Goal: Transaction & Acquisition: Purchase product/service

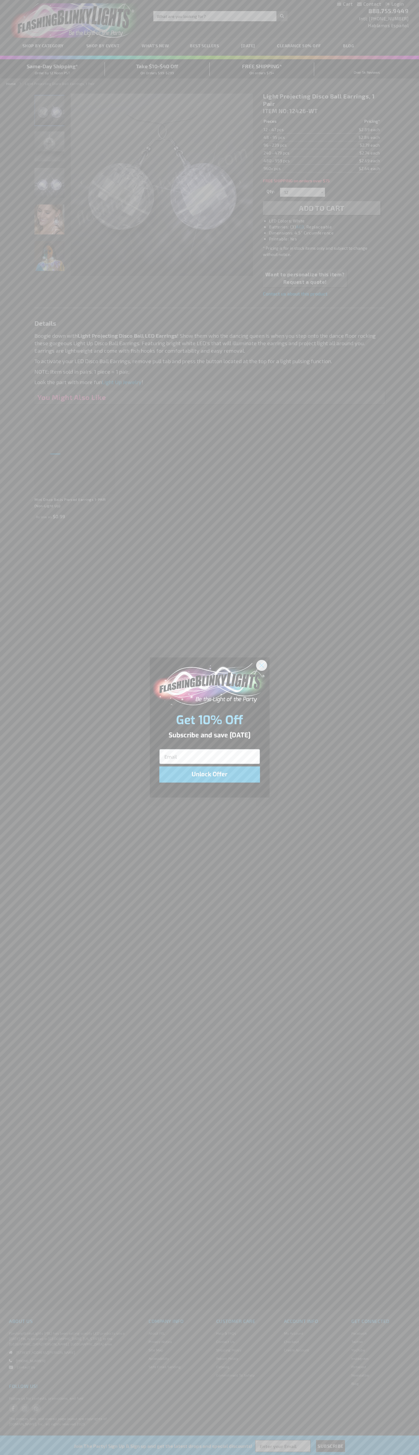
click at [262, 665] on icon "Close dialog" at bounding box center [261, 665] width 4 height 4
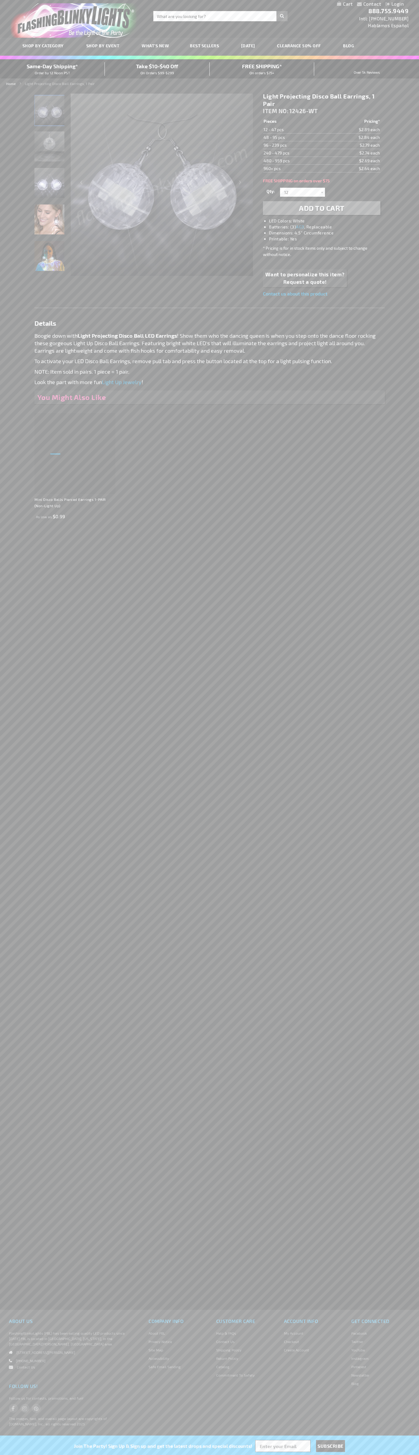
click at [327, 221] on li "LED Colors: White" at bounding box center [327, 221] width 117 height 6
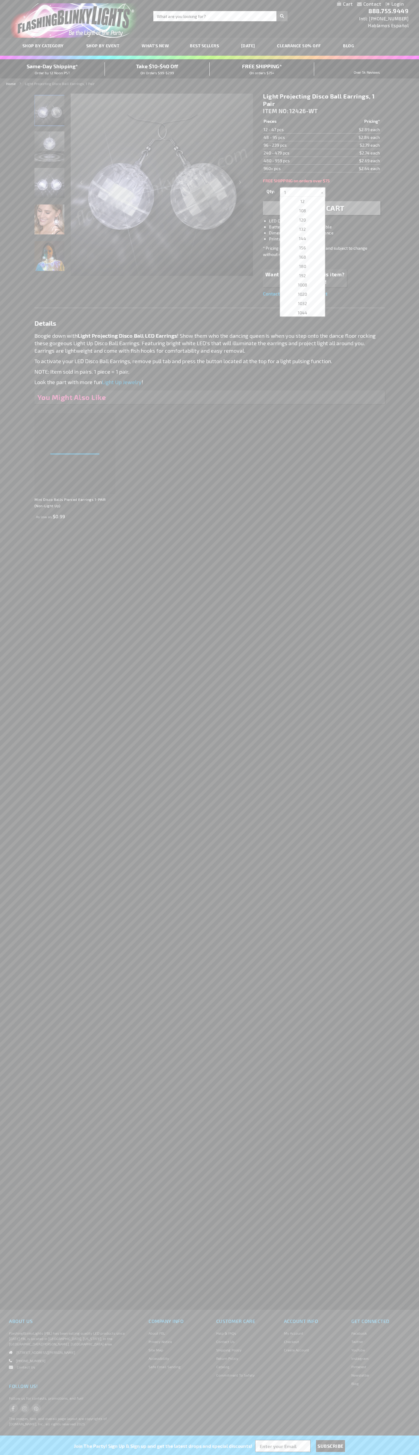
type input "1"
click at [321, 208] on span "Add to Cart" at bounding box center [321, 208] width 45 height 9
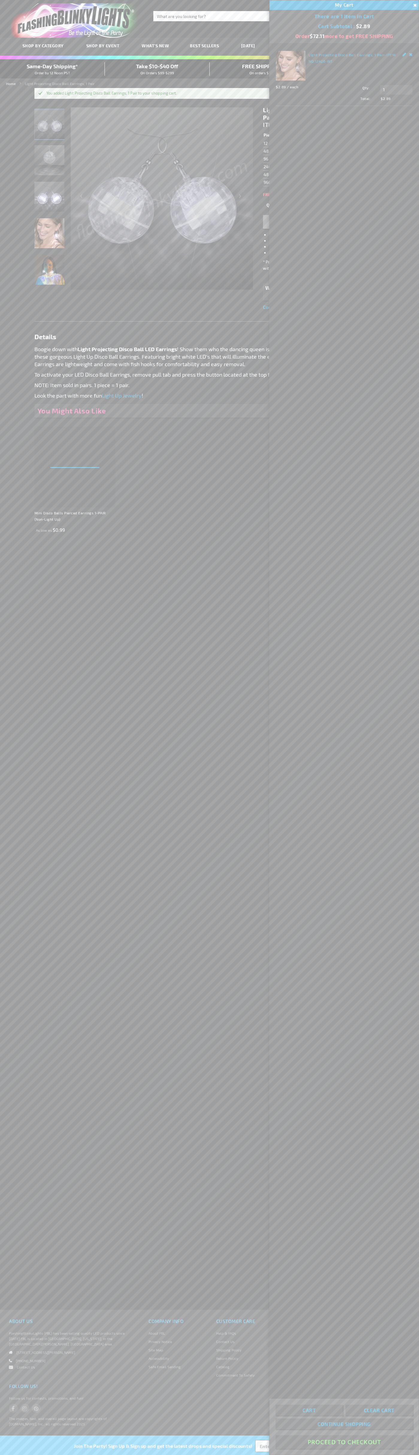
click at [344, 1442] on button "Proceed To Checkout" at bounding box center [343, 1441] width 137 height 13
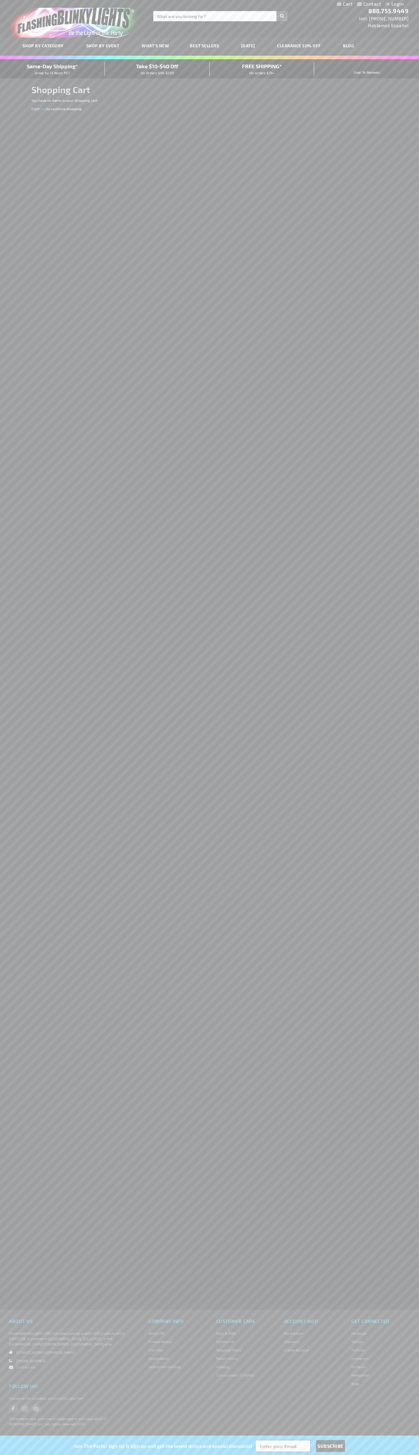
click at [52, 69] on span "Same-Day Shipping*" at bounding box center [52, 66] width 51 height 7
click at [203, 6] on div "Contact Compare Products Login Skip to Content My Cart My Cart Close You have n…" at bounding box center [209, 4] width 419 height 8
click at [398, 431] on div "Contact Compare Products Login Skip to Content My Cart My Cart Close You have n…" at bounding box center [209, 727] width 419 height 1455
click at [312, 1454] on html "The store will not work correctly when cookies are disabled. Contact Compare Pr…" at bounding box center [209, 727] width 419 height 1455
click at [18, 186] on div "Contact Compare Products Login Skip to Content My Cart My Cart Close You have n…" at bounding box center [209, 727] width 419 height 1455
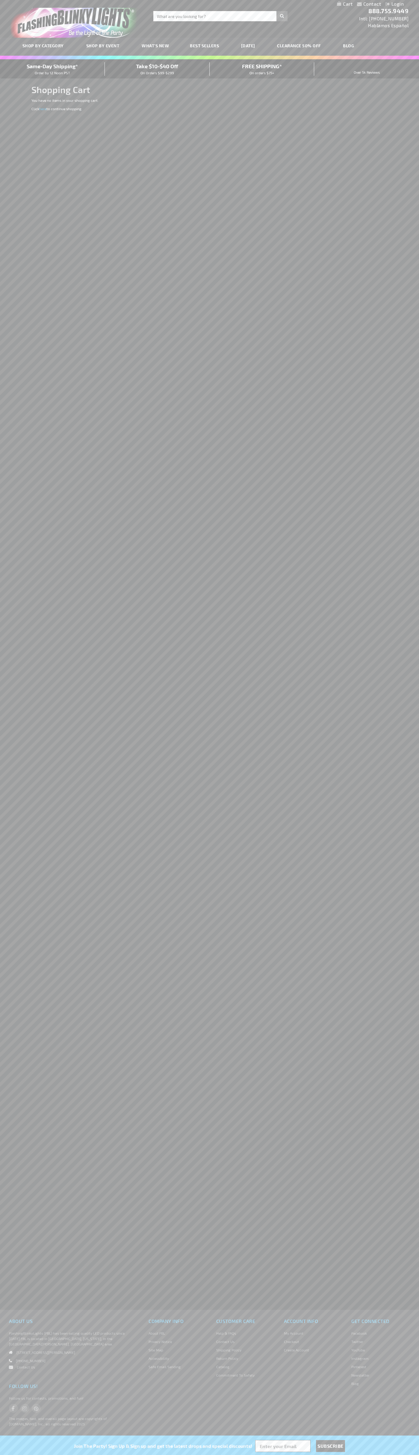
click at [52, 69] on span "Same-Day Shipping*" at bounding box center [52, 66] width 51 height 7
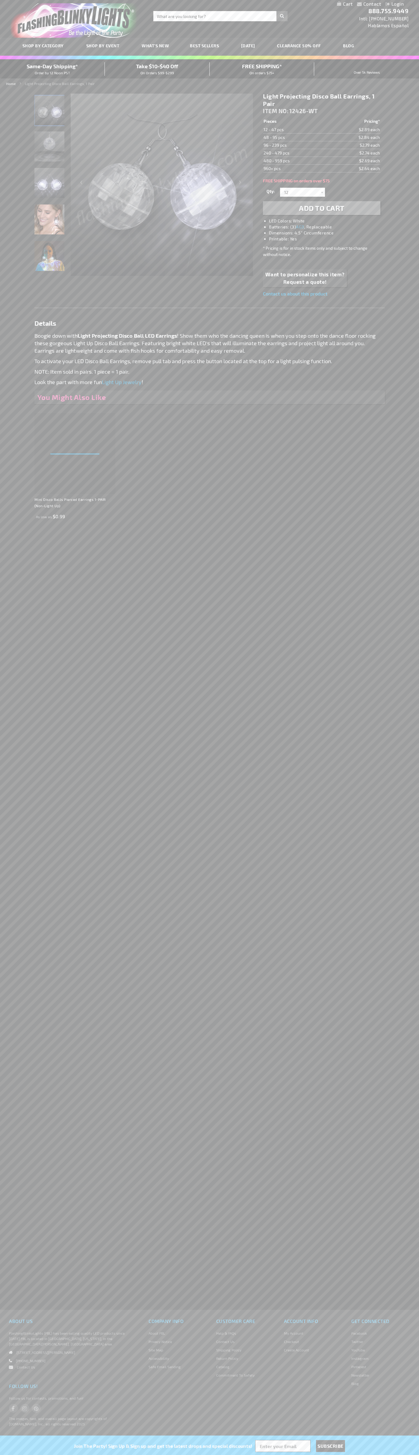
click at [327, 221] on li "LED Colors: White" at bounding box center [327, 221] width 117 height 6
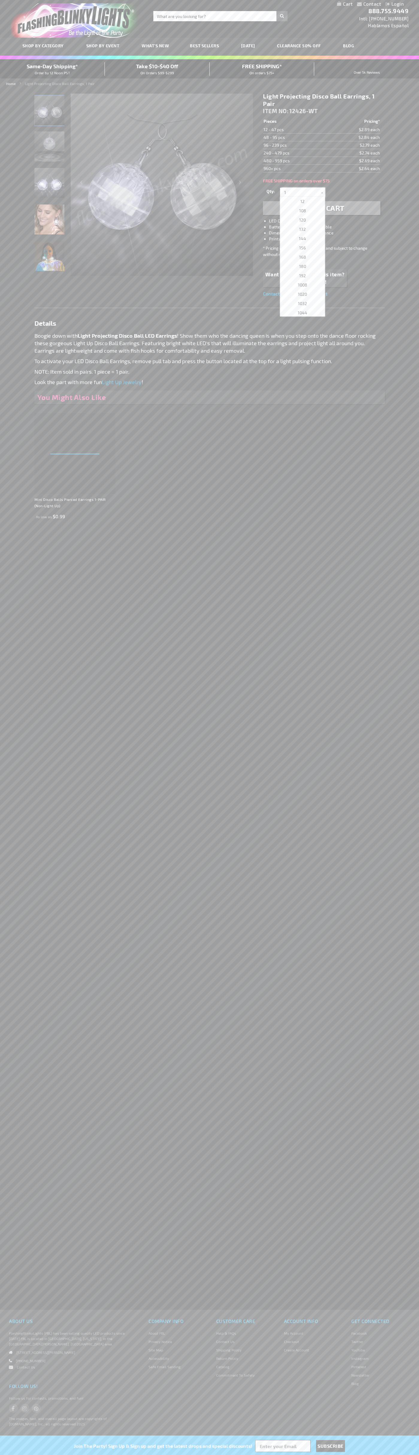
type input "1"
click at [276, 111] on span "ITEM NO:" at bounding box center [275, 110] width 25 height 7
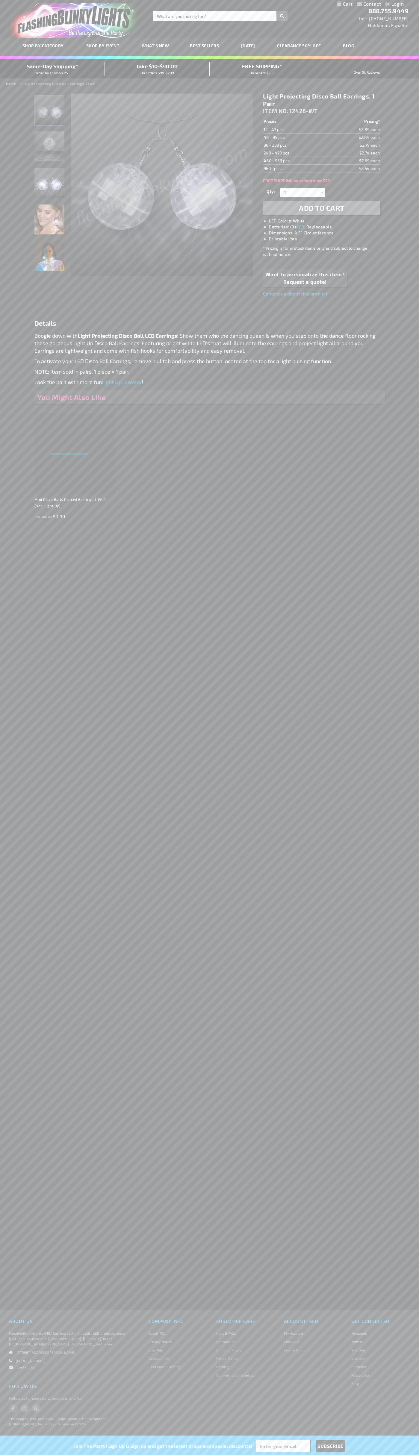
click at [295, 130] on td "12 - 47 pcs" at bounding box center [295, 130] width 64 height 8
click at [295, 137] on td "48 - 95 pcs" at bounding box center [295, 137] width 64 height 8
click at [295, 145] on td "96 - 239 pcs" at bounding box center [295, 145] width 64 height 8
click at [295, 153] on td "240 - 479 pcs" at bounding box center [295, 153] width 64 height 8
